Goal: Task Accomplishment & Management: Manage account settings

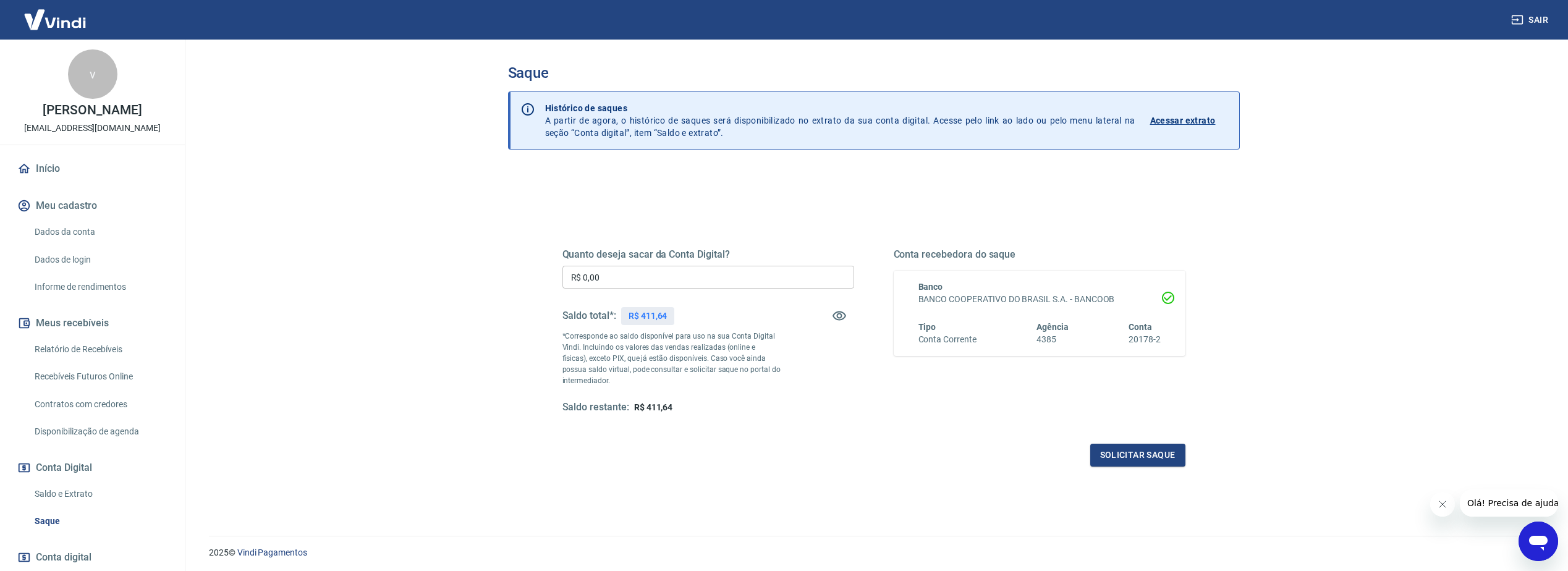
click at [733, 268] on input "R$ 0,00" at bounding box center [708, 277] width 292 height 23
type input "R$ 411,64"
